Goal: Navigation & Orientation: Find specific page/section

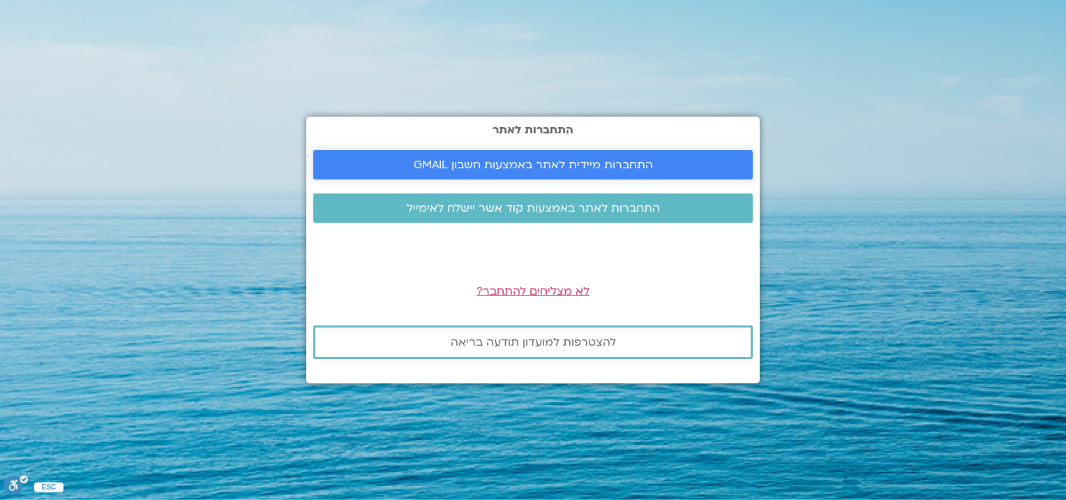
click at [591, 165] on span "התחברות מיידית לאתר באמצעות חשבון GMAIL" at bounding box center [533, 164] width 239 height 13
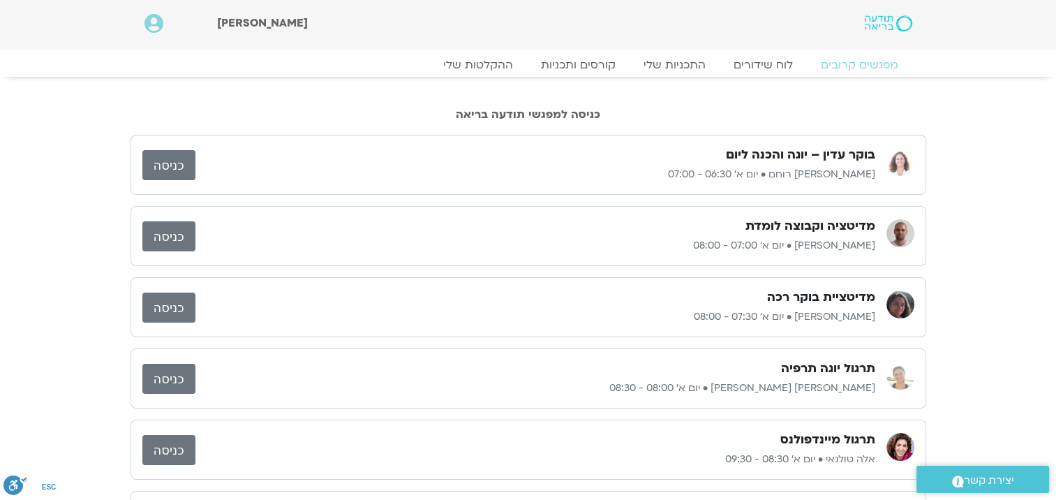
click at [173, 232] on link "כניסה" at bounding box center [168, 236] width 53 height 30
click at [170, 237] on link "כניסה" at bounding box center [168, 236] width 53 height 30
